Goal: Download file/media

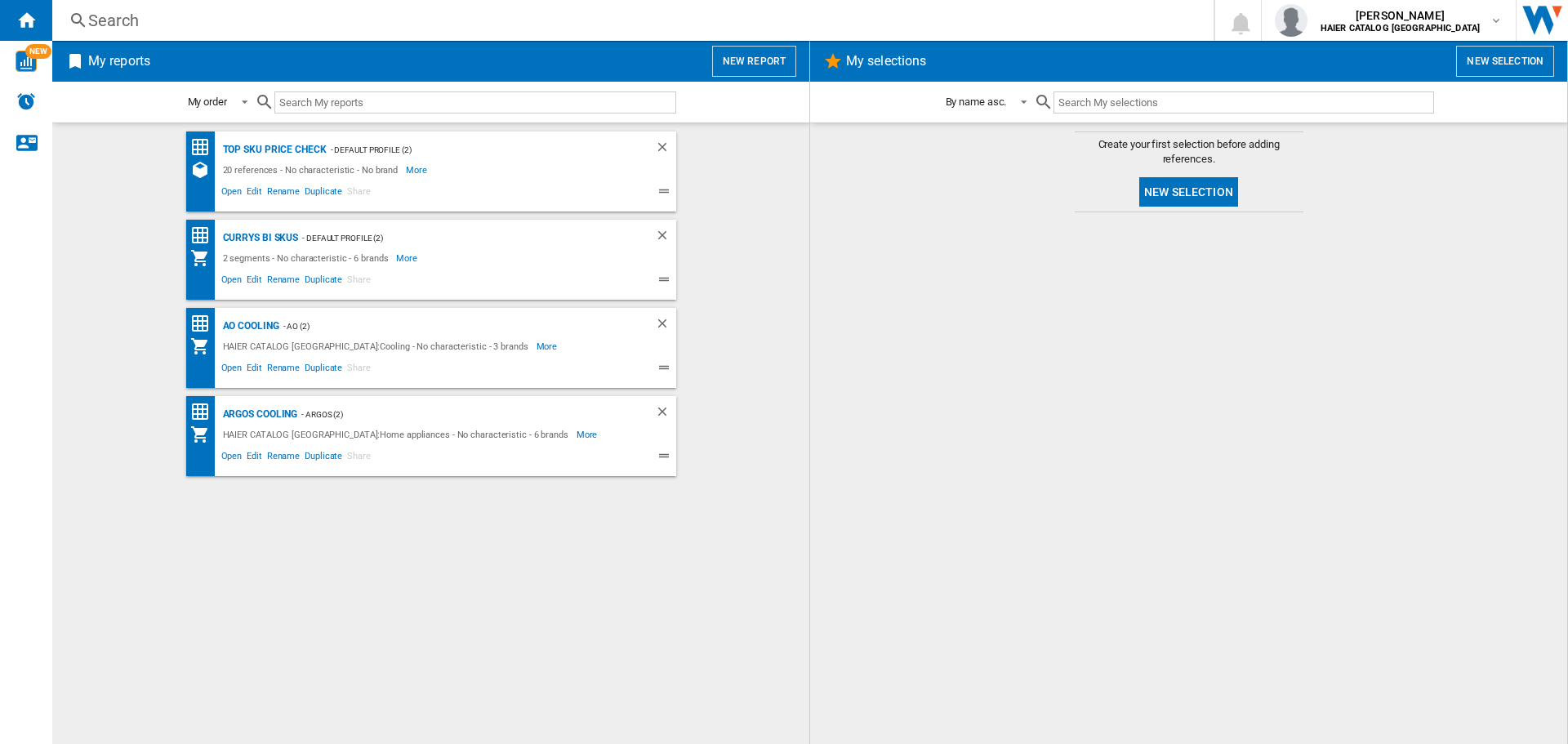
drag, startPoint x: 290, startPoint y: 507, endPoint x: 279, endPoint y: 558, distance: 52.2
drag, startPoint x: 279, startPoint y: 558, endPoint x: 136, endPoint y: 531, distance: 145.5
click at [142, 539] on div "Top SKU Price Check - Default profile (2) 20 references - No characteristic - N…" at bounding box center [431, 434] width 725 height 605
click at [241, 331] on div "AO Cooling" at bounding box center [249, 327] width 60 height 21
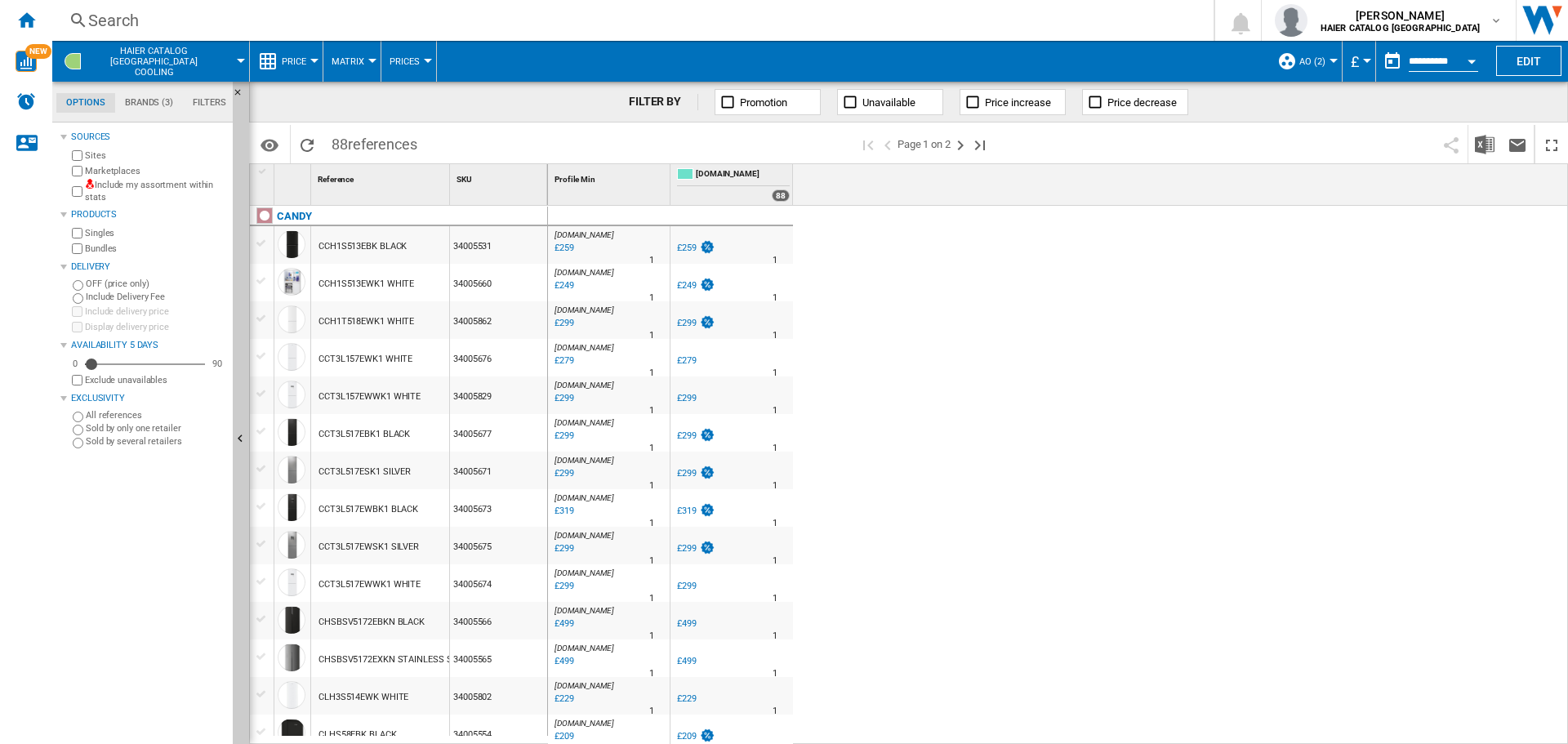
click at [288, 66] on span "Price" at bounding box center [294, 61] width 24 height 10
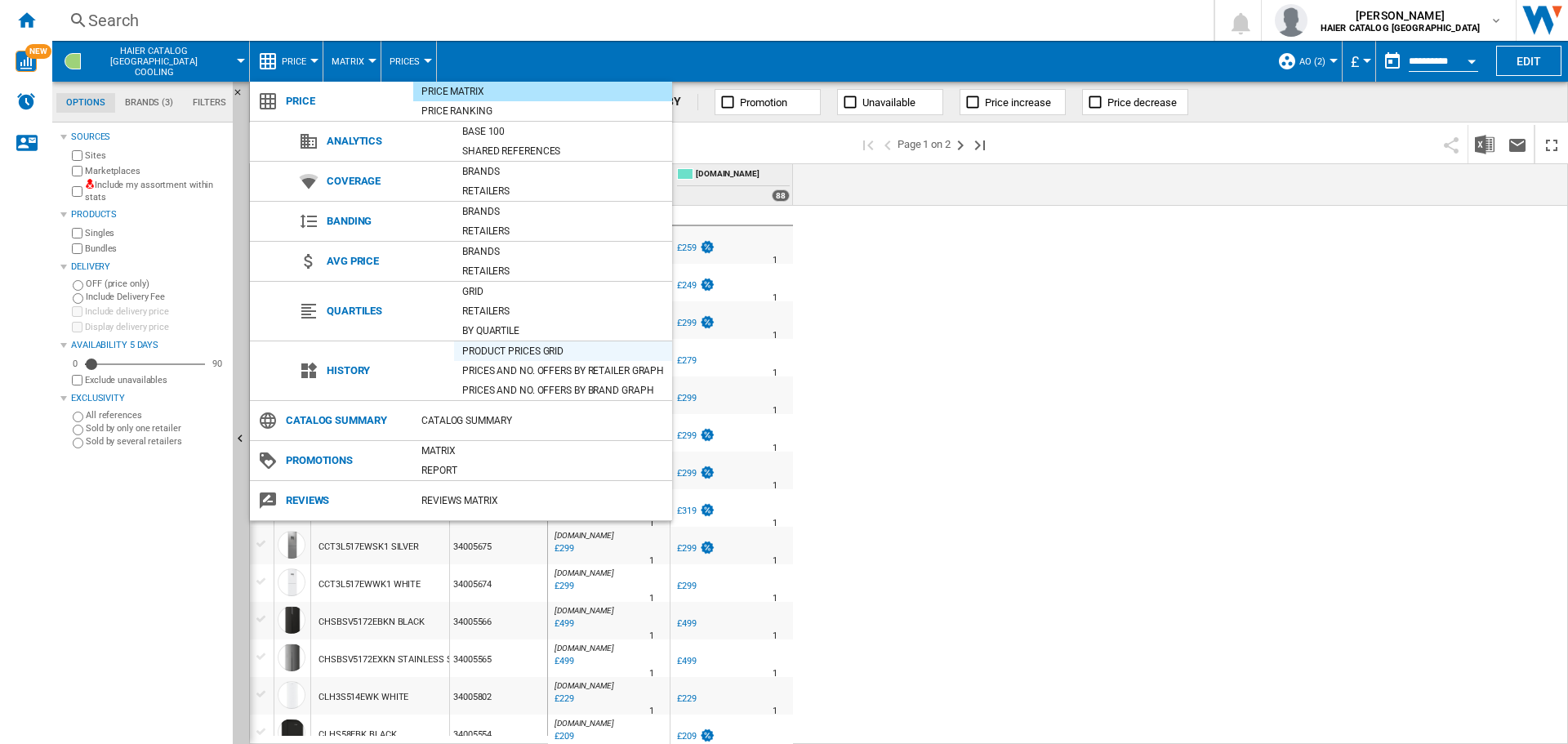
click at [536, 349] on div "Product prices grid" at bounding box center [563, 350] width 218 height 16
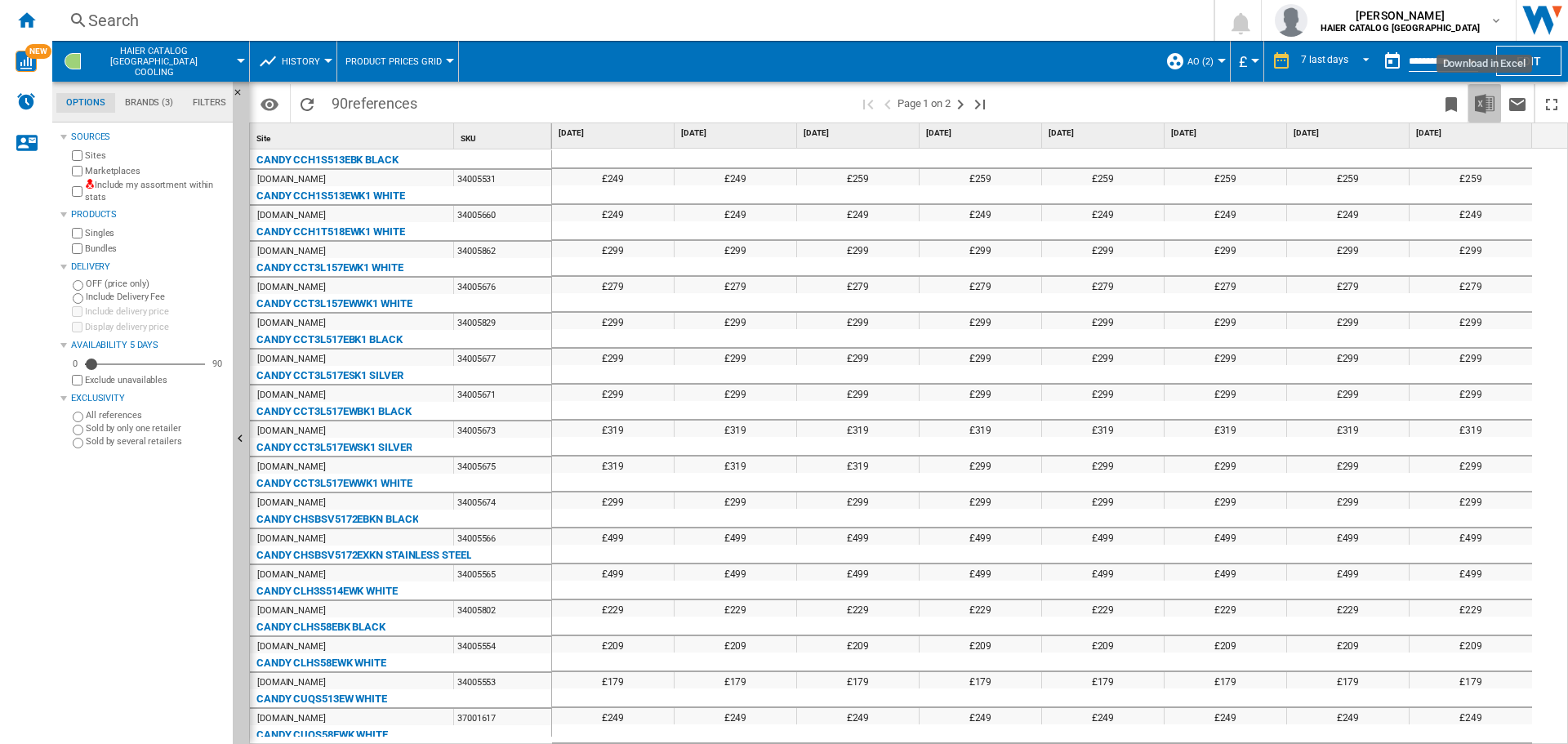
click at [1486, 101] on img "Download in Excel" at bounding box center [1484, 103] width 20 height 20
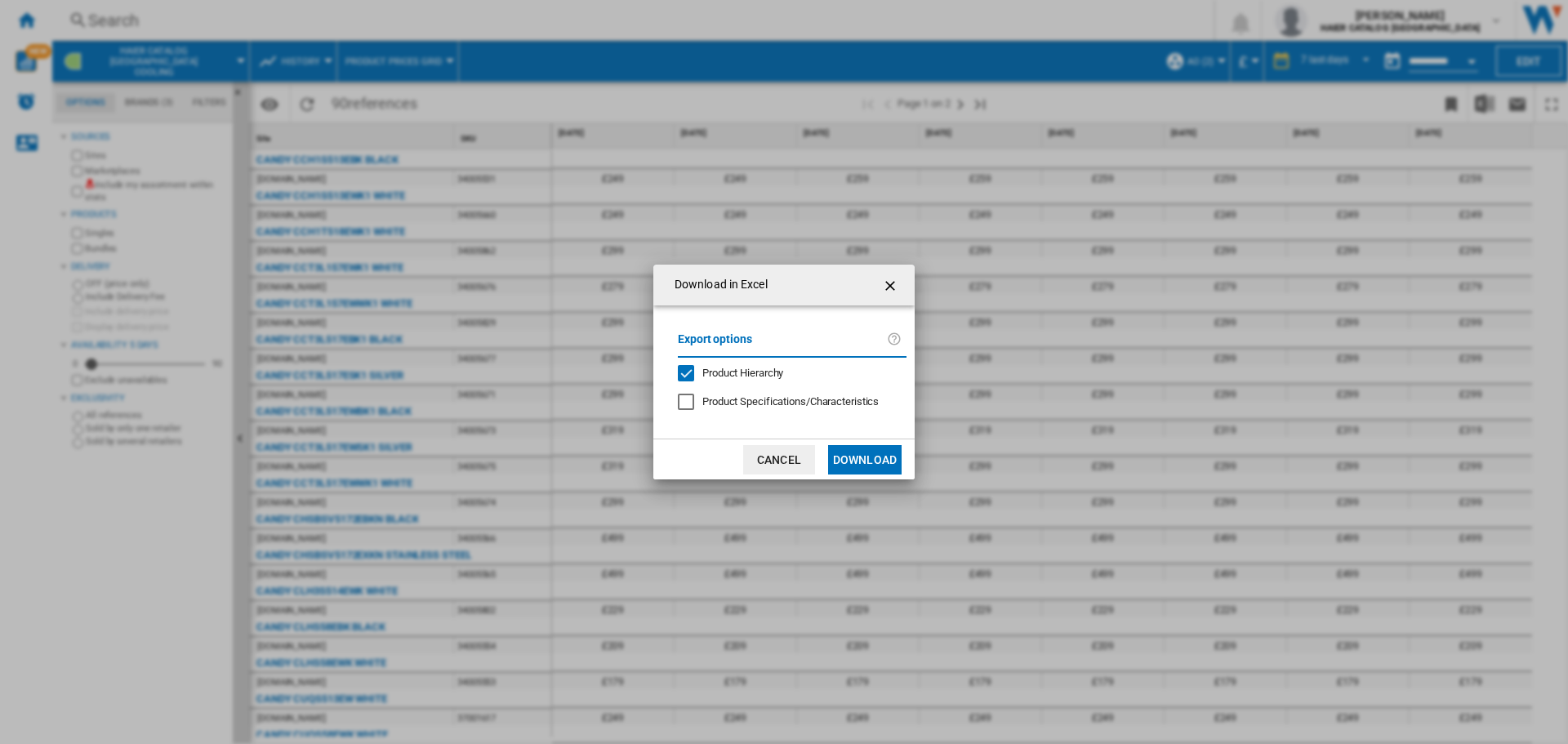
click at [874, 457] on button "Download" at bounding box center [865, 459] width 73 height 29
